Goal: Use online tool/utility

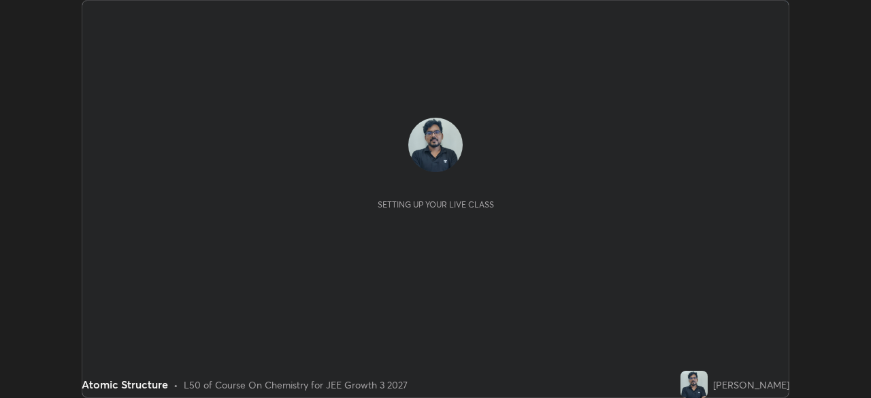
scroll to position [398, 870]
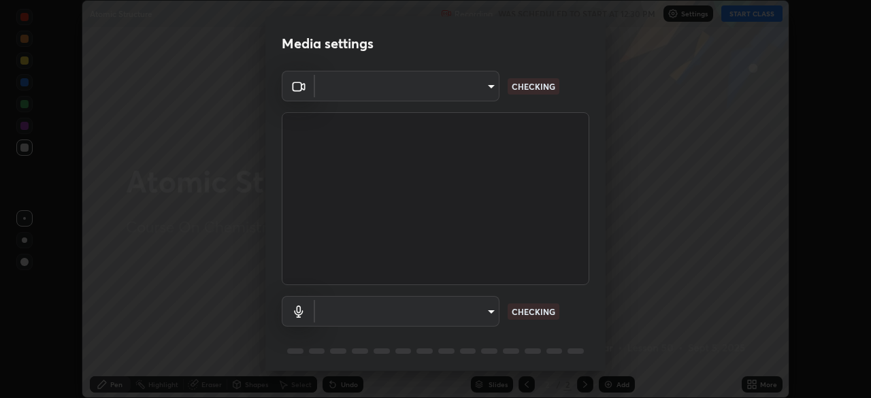
type input "00cb52ea7dbc067a4e9eba70c986ec13a5c87d59f38709f4e6374cce52915b34"
type input "c7b1e21b059f6b68da596fd68e3a8216845d0791b90de5158dbf1986436616d6"
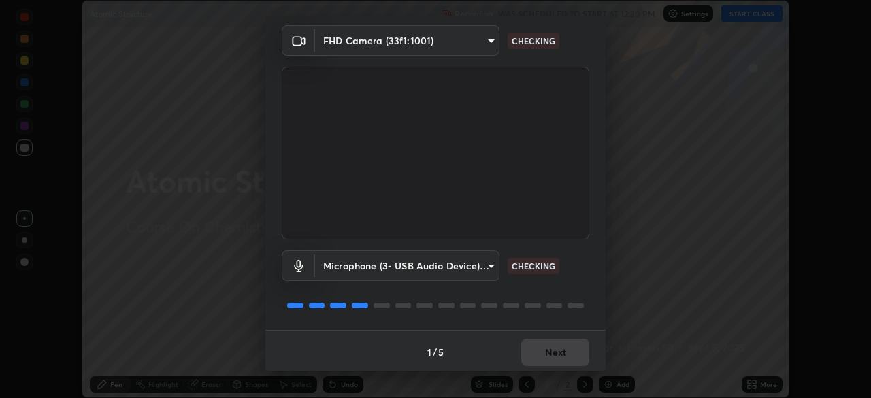
scroll to position [48, 0]
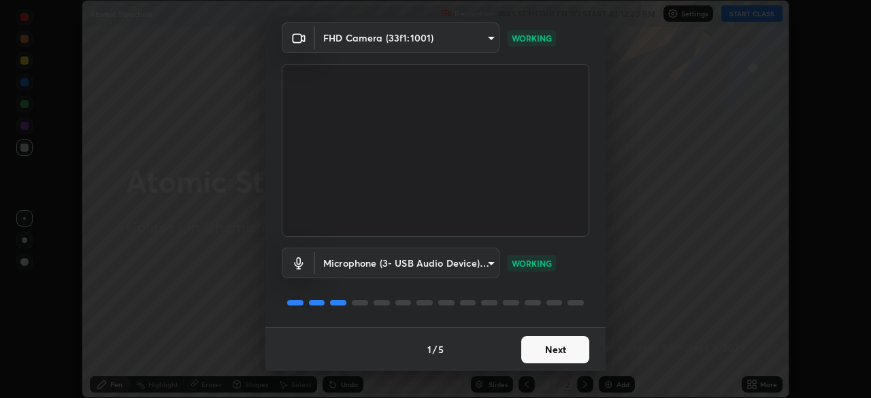
click at [554, 351] on button "Next" at bounding box center [555, 349] width 68 height 27
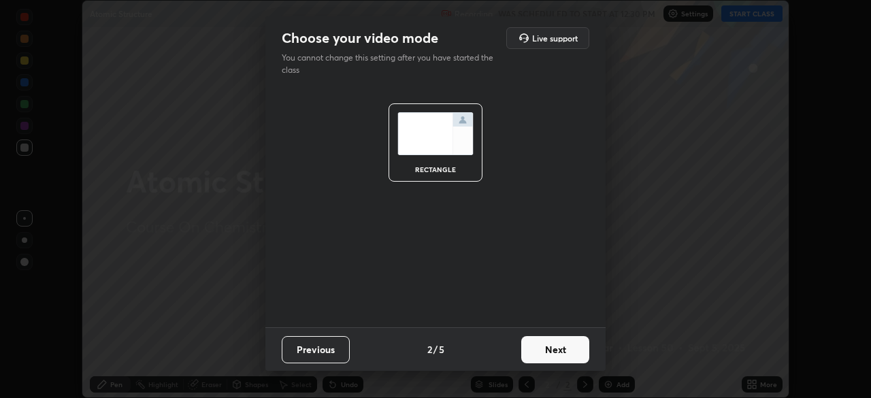
scroll to position [0, 0]
click at [558, 344] on button "Next" at bounding box center [555, 349] width 68 height 27
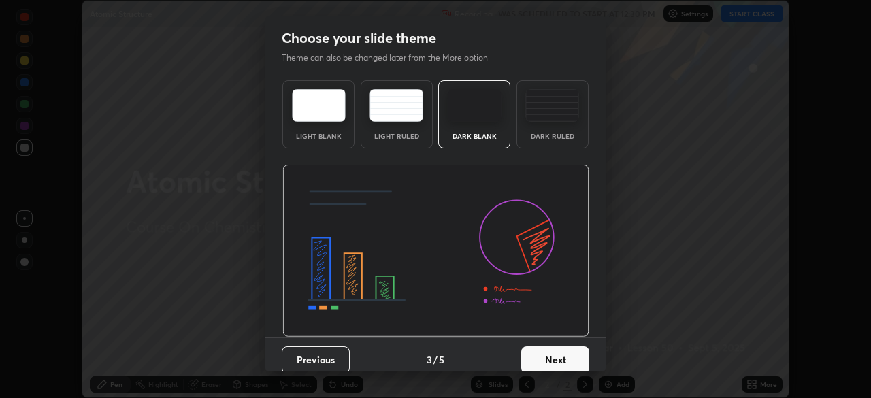
click at [555, 358] on button "Next" at bounding box center [555, 359] width 68 height 27
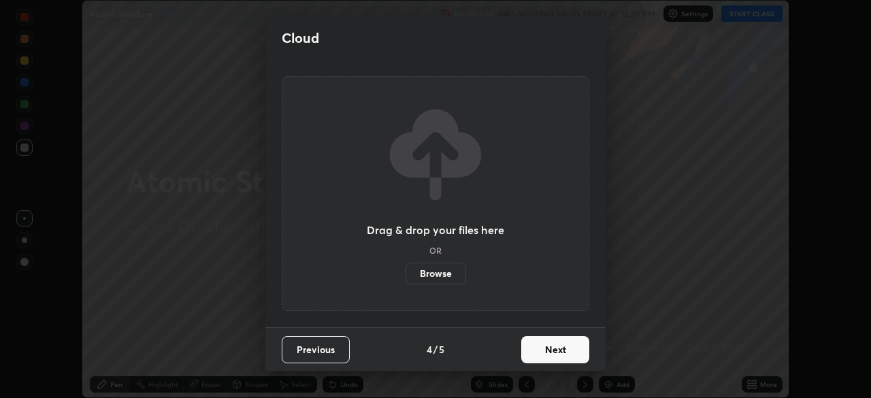
click at [560, 354] on button "Next" at bounding box center [555, 349] width 68 height 27
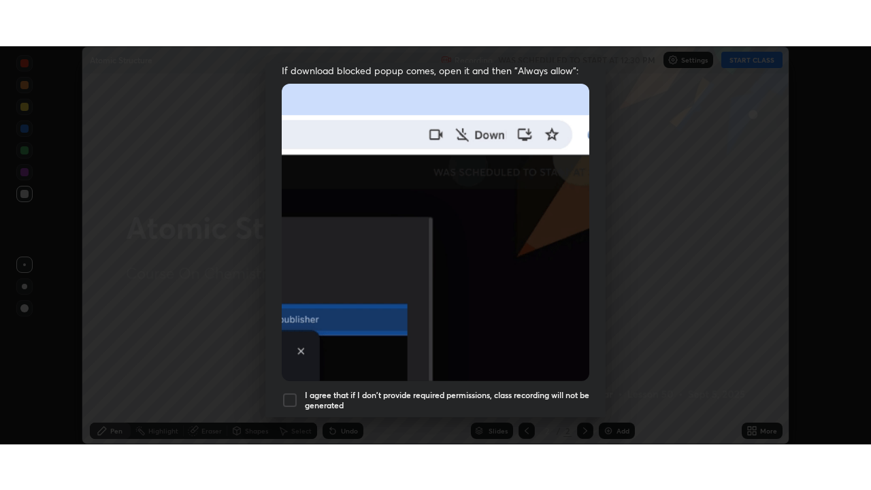
scroll to position [326, 0]
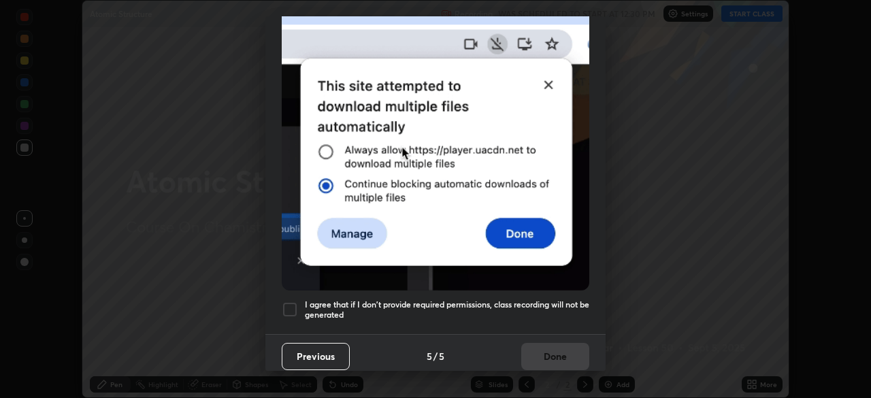
click at [288, 306] on div at bounding box center [290, 309] width 16 height 16
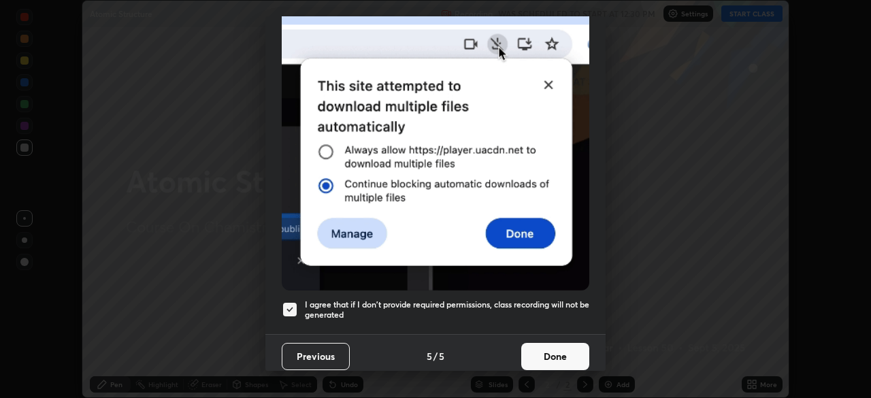
click at [543, 346] on button "Done" at bounding box center [555, 356] width 68 height 27
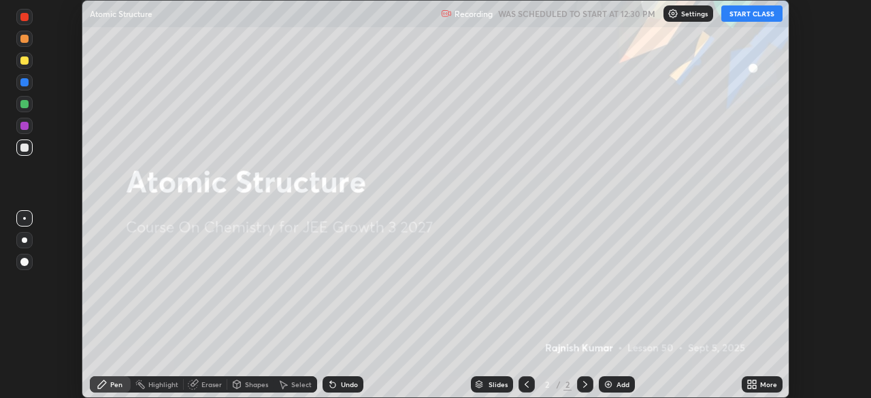
click at [763, 19] on button "START CLASS" at bounding box center [751, 13] width 61 height 16
click at [749, 383] on icon at bounding box center [749, 381] width 3 height 3
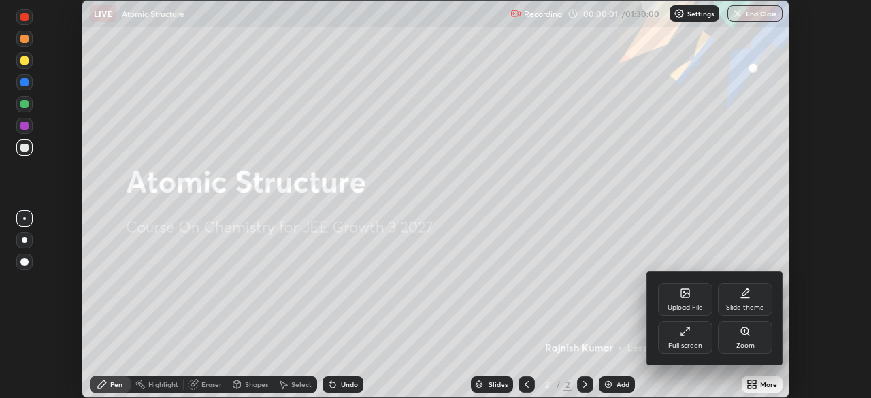
click at [693, 340] on div "Full screen" at bounding box center [685, 337] width 54 height 33
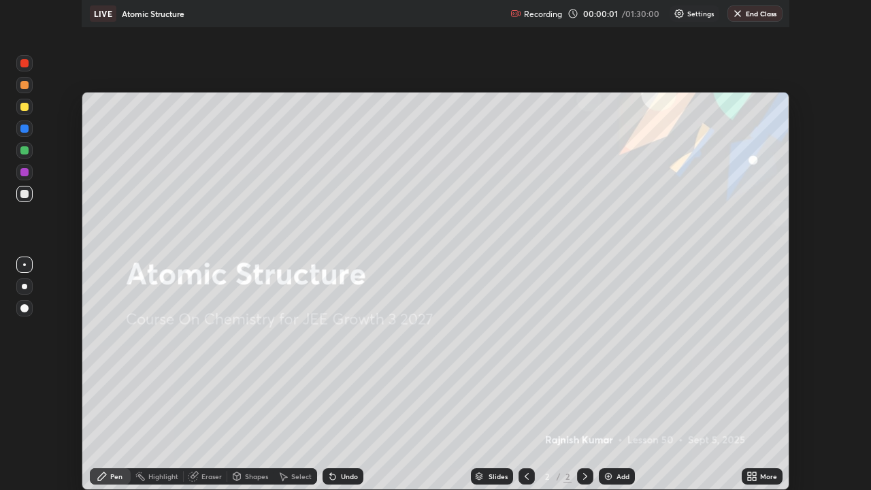
scroll to position [490, 871]
